Goal: Transaction & Acquisition: Book appointment/travel/reservation

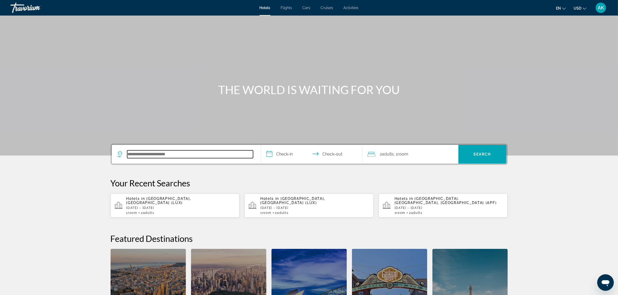
click at [156, 157] on input "Search hotel destination" at bounding box center [190, 155] width 126 height 8
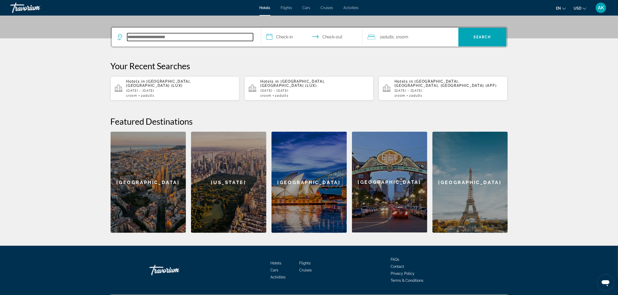
scroll to position [127, 0]
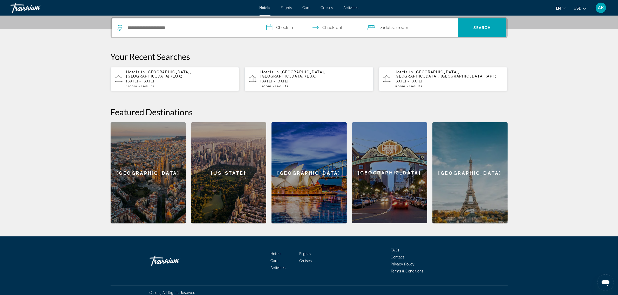
click at [172, 80] on p "[DATE] - [DATE]" at bounding box center [180, 82] width 109 height 4
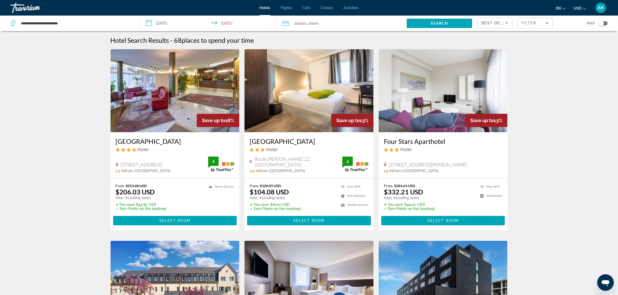
click at [491, 26] on div "Best Deals" at bounding box center [495, 25] width 26 height 15
click at [494, 46] on span "Distance" at bounding box center [489, 49] width 14 height 6
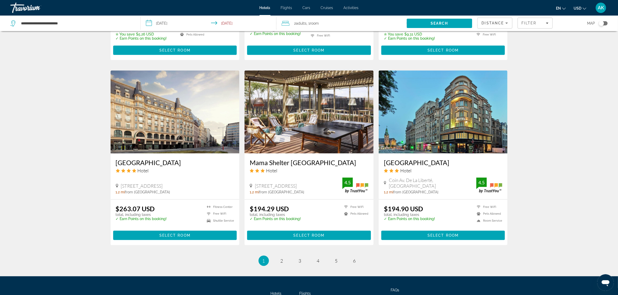
scroll to position [604, 0]
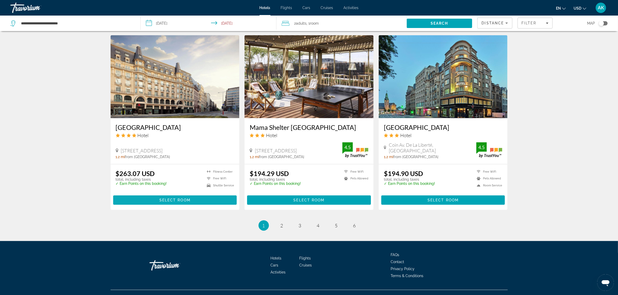
click at [174, 198] on span "Select Room" at bounding box center [174, 200] width 31 height 4
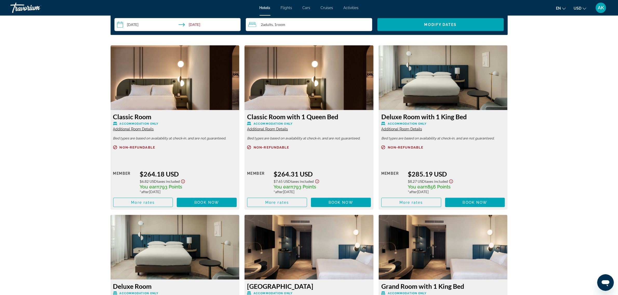
scroll to position [681, 0]
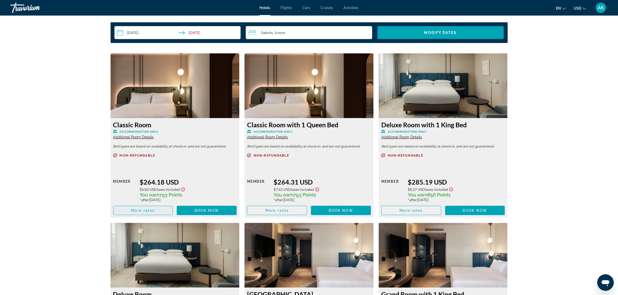
click at [143, 212] on span "More rates" at bounding box center [143, 211] width 24 height 4
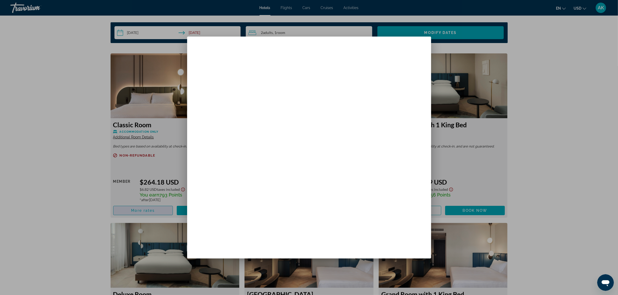
scroll to position [0, 0]
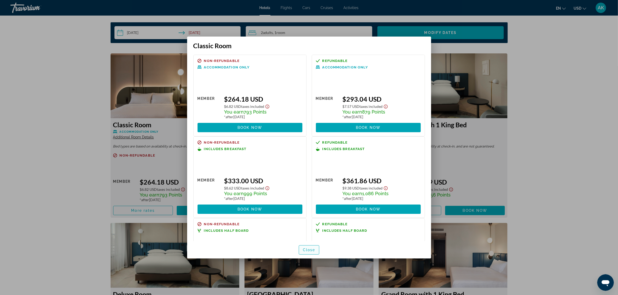
click at [312, 248] on span "button" at bounding box center [309, 250] width 20 height 12
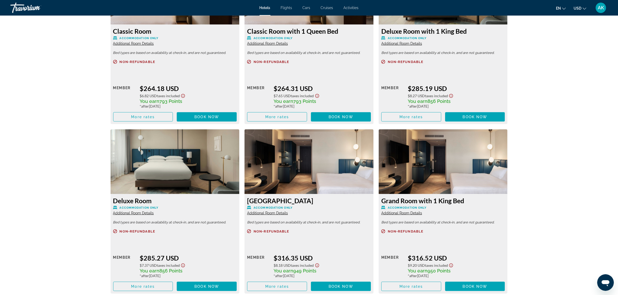
scroll to position [779, 0]
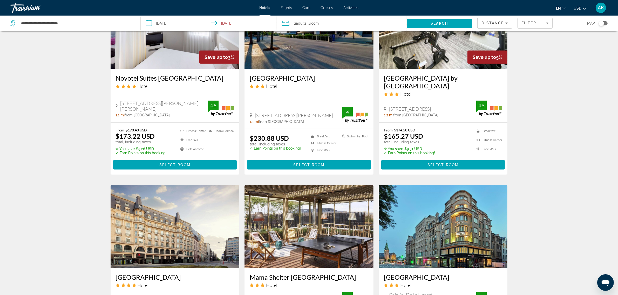
scroll to position [584, 0]
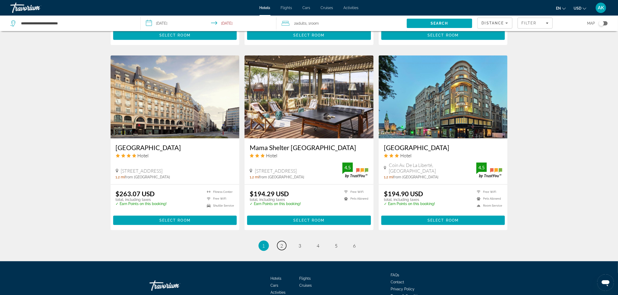
drag, startPoint x: 282, startPoint y: 238, endPoint x: 290, endPoint y: 239, distance: 8.1
click at [282, 243] on span "2" at bounding box center [282, 246] width 3 height 6
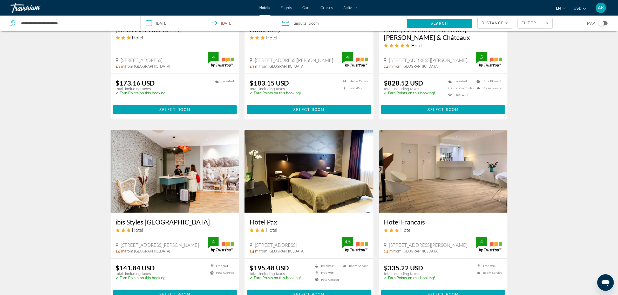
scroll to position [551, 0]
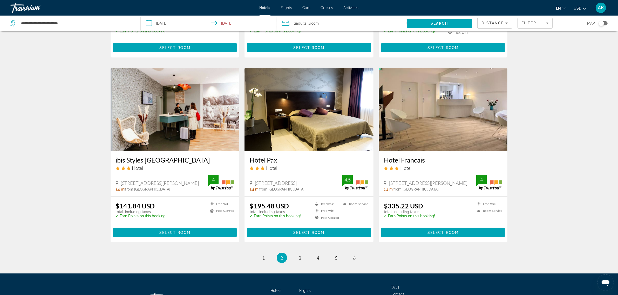
click at [301, 256] on li "page 3" at bounding box center [300, 258] width 10 height 10
click at [299, 255] on span "3" at bounding box center [300, 258] width 3 height 6
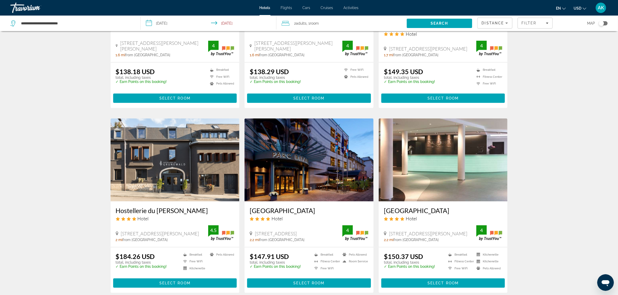
scroll to position [487, 0]
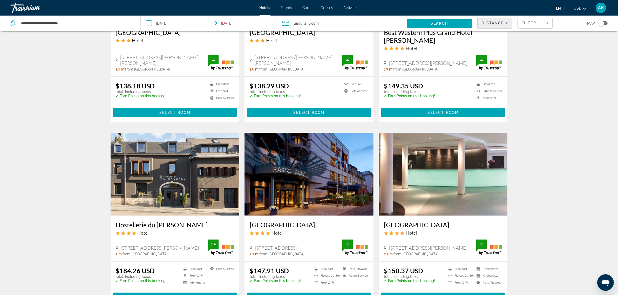
click at [498, 23] on span "Distance" at bounding box center [493, 23] width 22 height 4
click at [494, 60] on span "Lowest Price" at bounding box center [492, 61] width 21 height 4
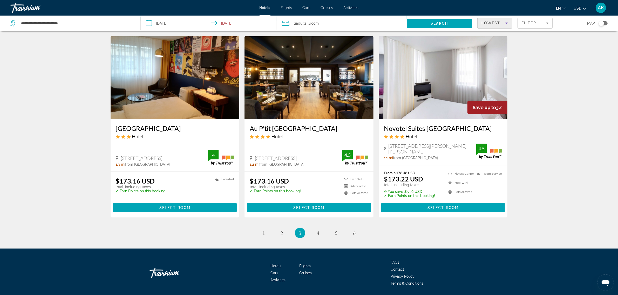
scroll to position [591, 0]
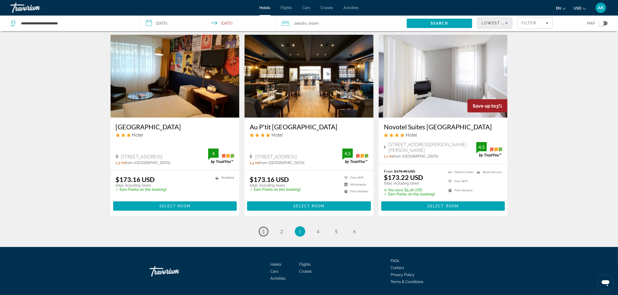
click at [264, 229] on span "1" at bounding box center [263, 232] width 3 height 6
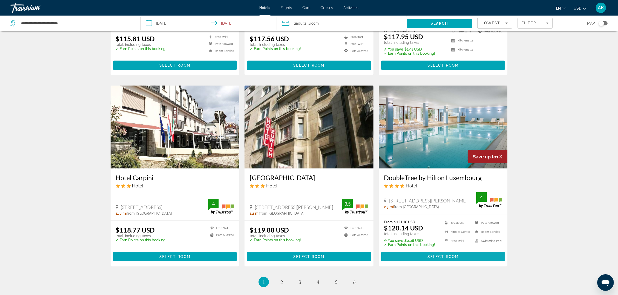
scroll to position [551, 0]
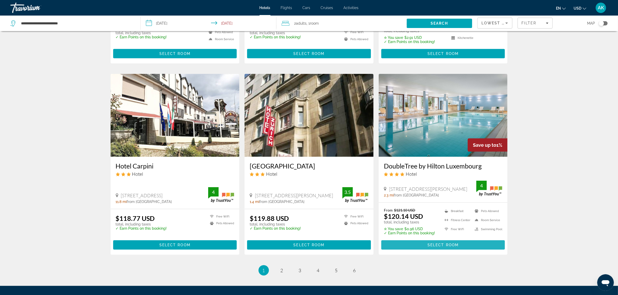
click at [454, 243] on span "Select Room" at bounding box center [442, 245] width 31 height 4
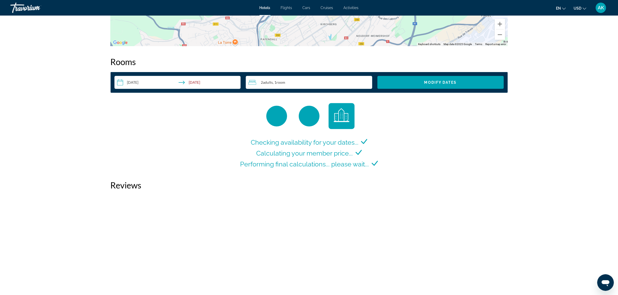
scroll to position [639, 0]
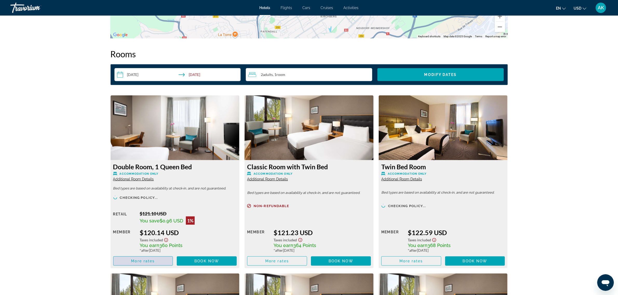
click at [129, 262] on span "Main content" at bounding box center [142, 261] width 59 height 12
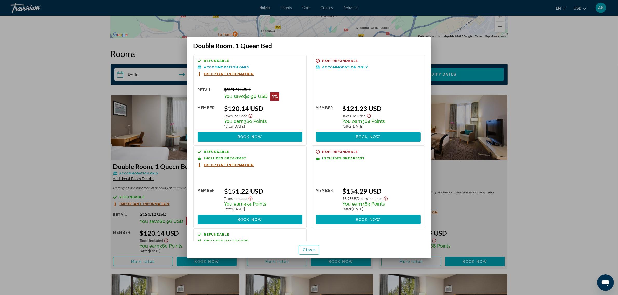
click at [46, 147] on div at bounding box center [309, 147] width 618 height 295
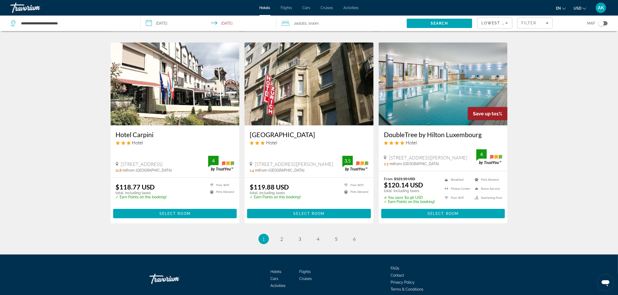
scroll to position [598, 0]
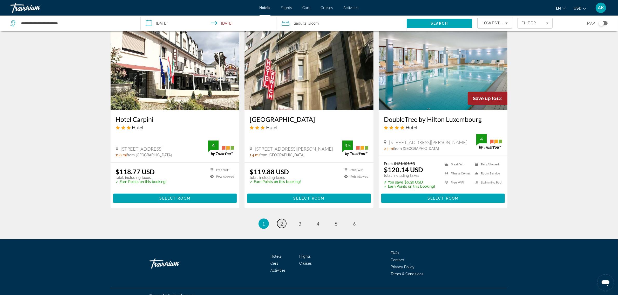
click at [282, 221] on span "2" at bounding box center [282, 224] width 3 height 6
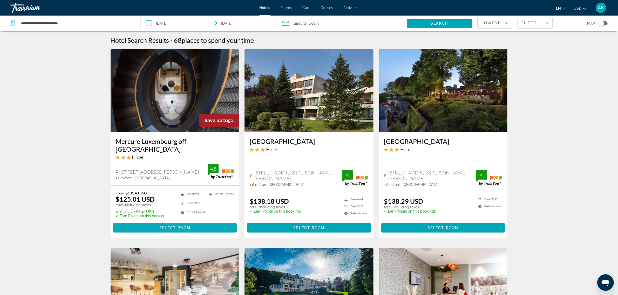
click at [165, 226] on span "Select Room" at bounding box center [174, 228] width 31 height 4
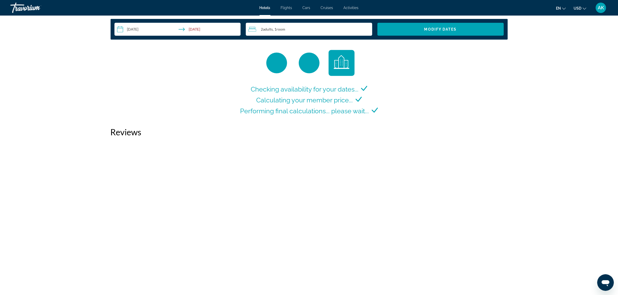
scroll to position [681, 0]
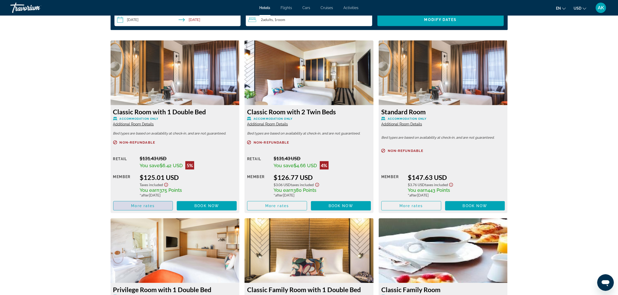
click at [137, 204] on span "More rates" at bounding box center [143, 206] width 24 height 4
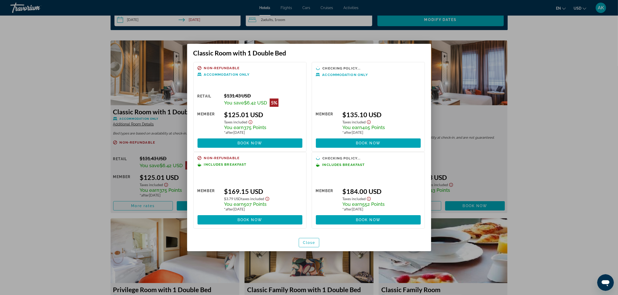
scroll to position [0, 0]
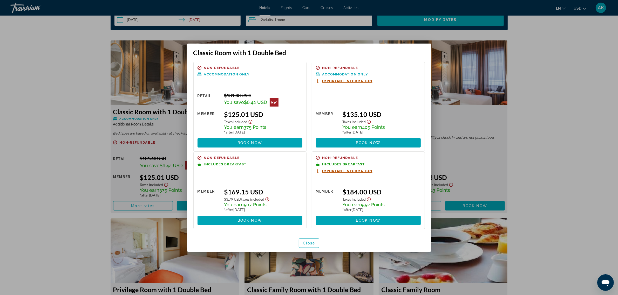
click at [596, 151] on div at bounding box center [309, 147] width 618 height 295
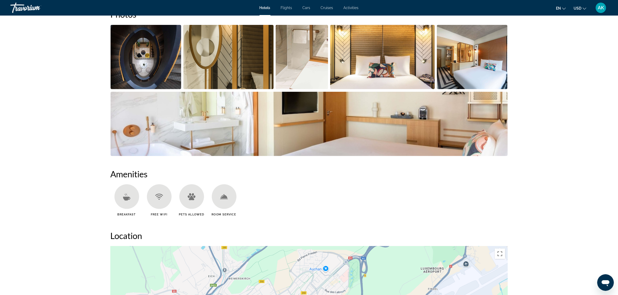
scroll to position [130, 0]
